Goal: Download file/media

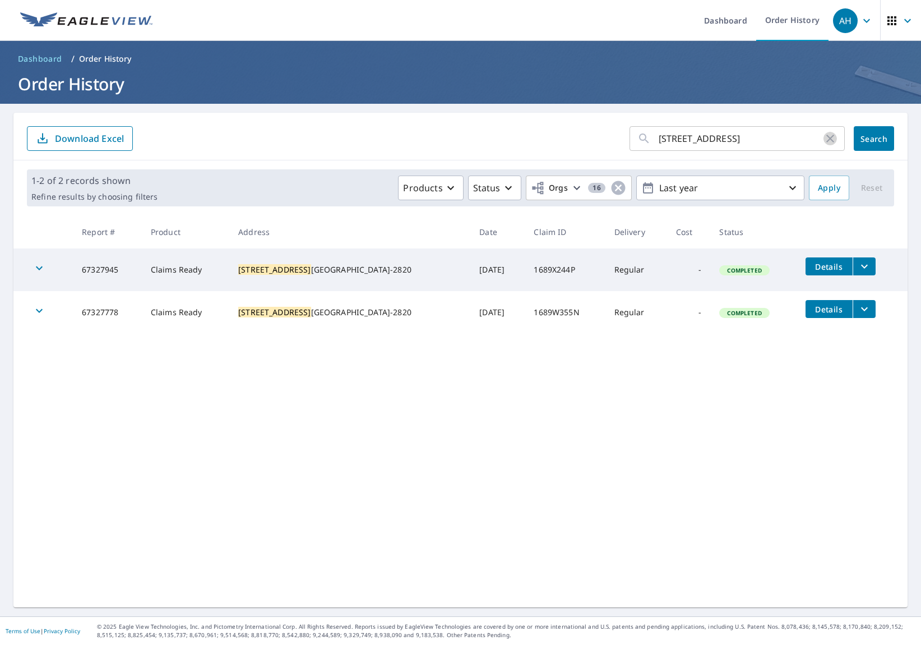
click at [827, 137] on icon "button" at bounding box center [831, 139] width 8 height 8
click at [721, 141] on input "text" at bounding box center [752, 138] width 186 height 31
paste input "[STREET_ADDRESS]"
type input "[STREET_ADDRESS]"
click at [854, 139] on button "Search" at bounding box center [874, 138] width 40 height 25
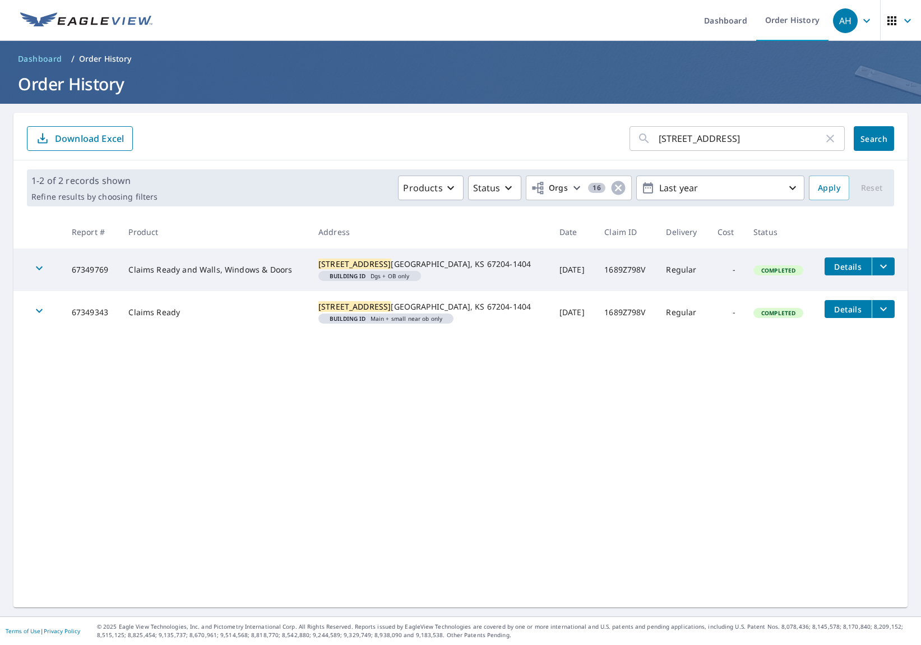
click at [872, 267] on button "filesDropdownBtn-67349769" at bounding box center [883, 266] width 23 height 18
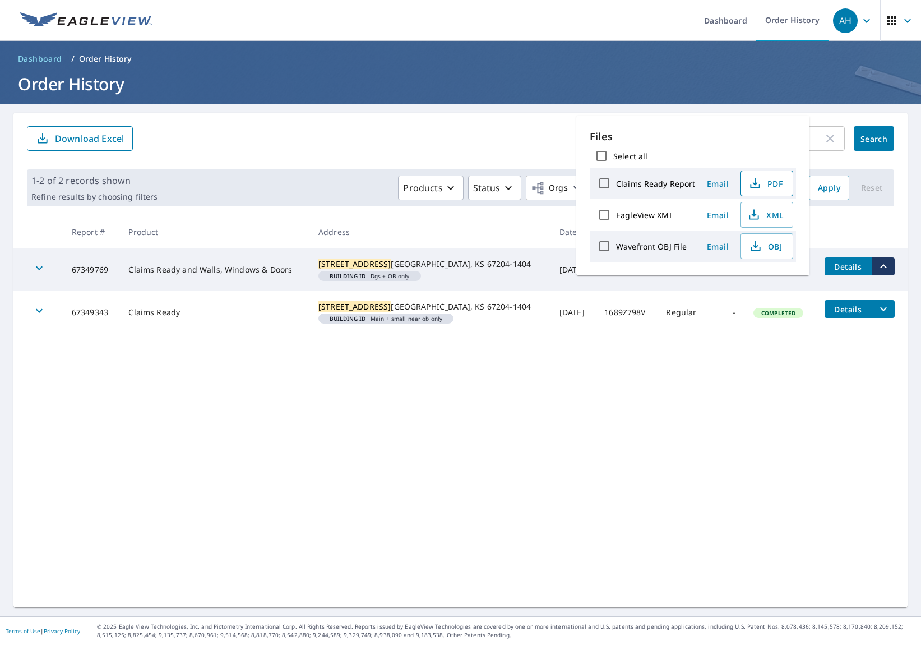
click at [770, 187] on span "PDF" at bounding box center [766, 183] width 36 height 13
click at [771, 184] on span "PDF" at bounding box center [766, 183] width 36 height 13
drag, startPoint x: 666, startPoint y: 358, endPoint x: 673, endPoint y: 343, distance: 16.6
click at [667, 358] on div "[STREET_ADDRESS] ​ Search Download Excel 1-2 of 2 records shown Refine results …" at bounding box center [460, 360] width 894 height 495
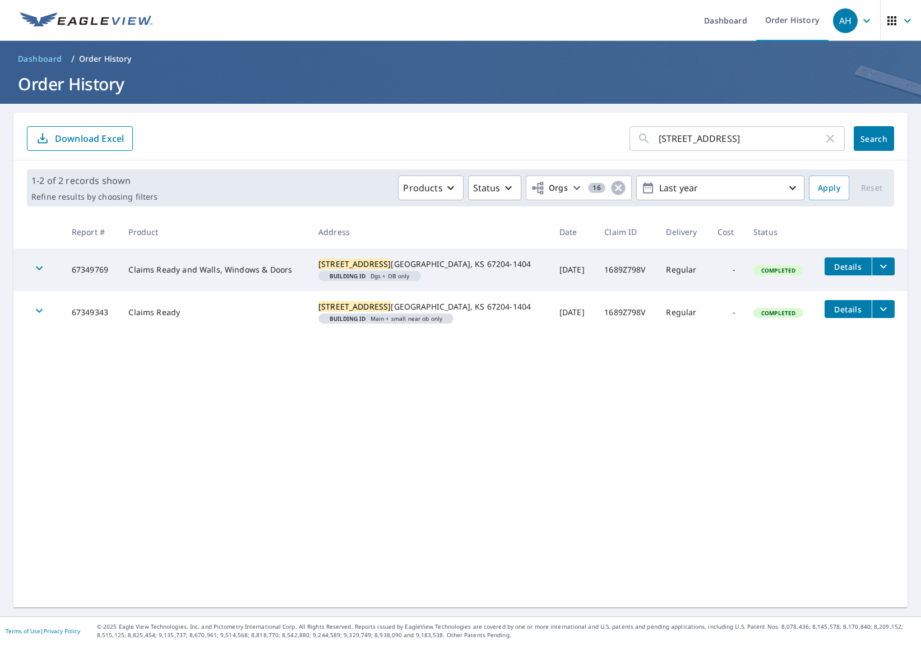
click at [677, 310] on td "Regular" at bounding box center [682, 312] width 51 height 43
click at [419, 312] on div "[STREET_ADDRESS]" at bounding box center [429, 306] width 223 height 11
click at [877, 316] on icon "filesDropdownBtn-67349343" at bounding box center [883, 308] width 13 height 13
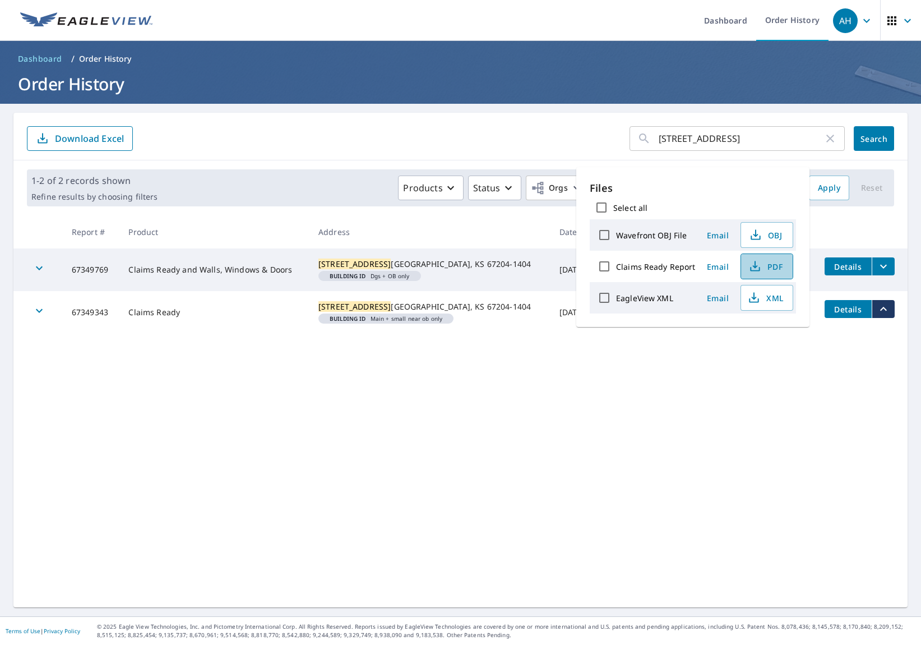
click at [761, 266] on span "PDF" at bounding box center [766, 266] width 36 height 13
click at [753, 267] on icon "button" at bounding box center [755, 264] width 5 height 7
